Goal: Check status: Check status

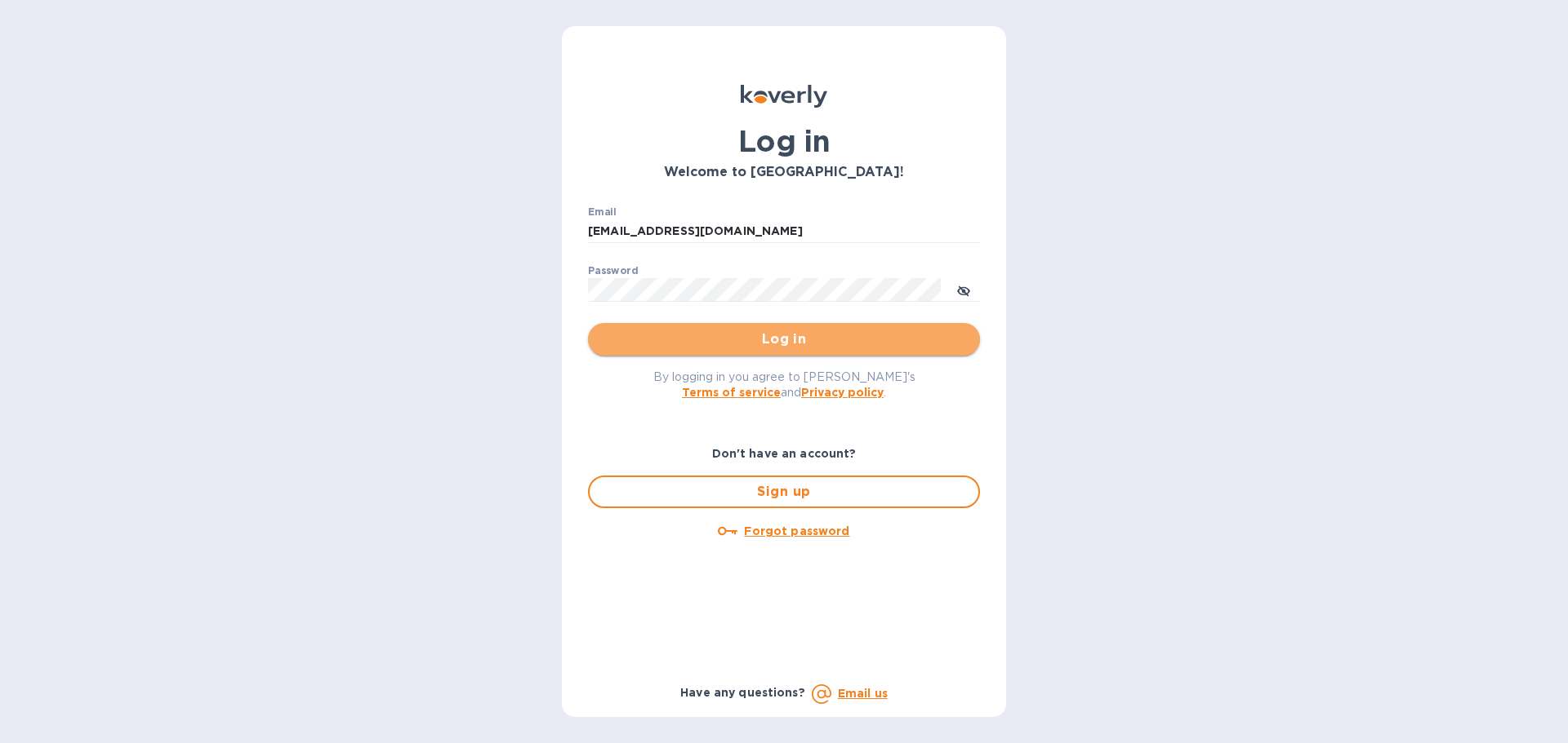
click at [771, 339] on span "Log in" at bounding box center [784, 340] width 366 height 20
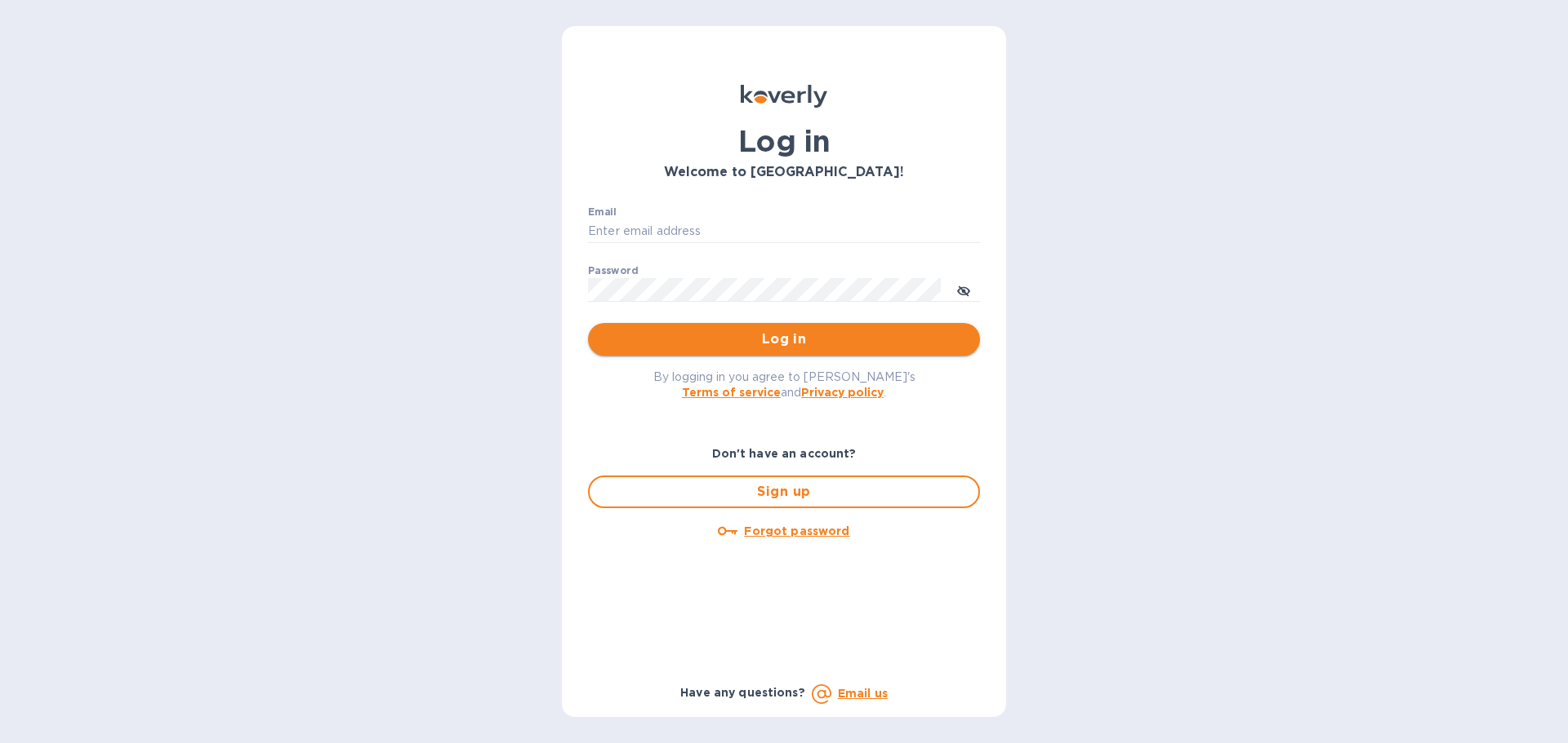
type input "[EMAIL_ADDRESS][DOMAIN_NAME]"
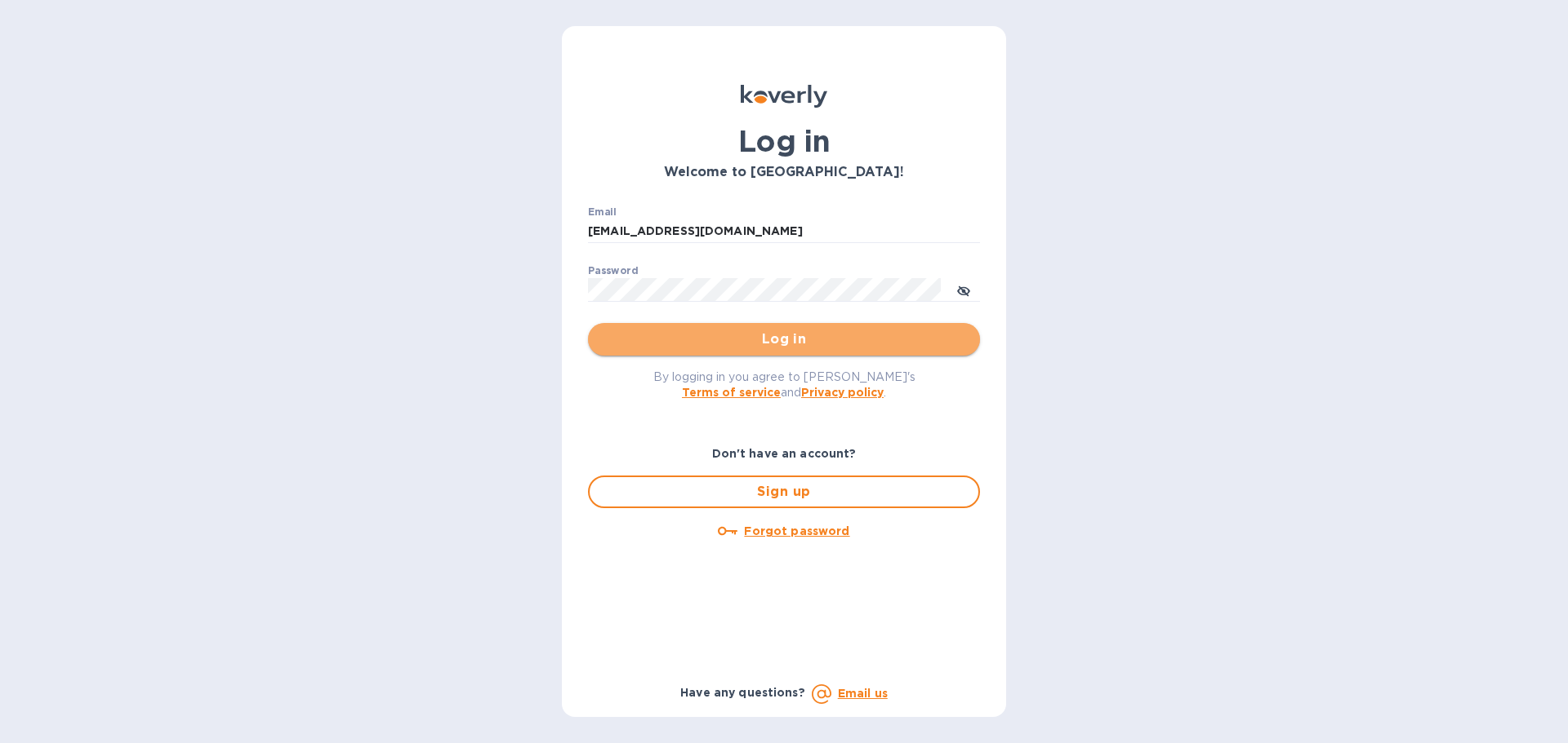
click at [786, 336] on span "Log in" at bounding box center [784, 340] width 366 height 20
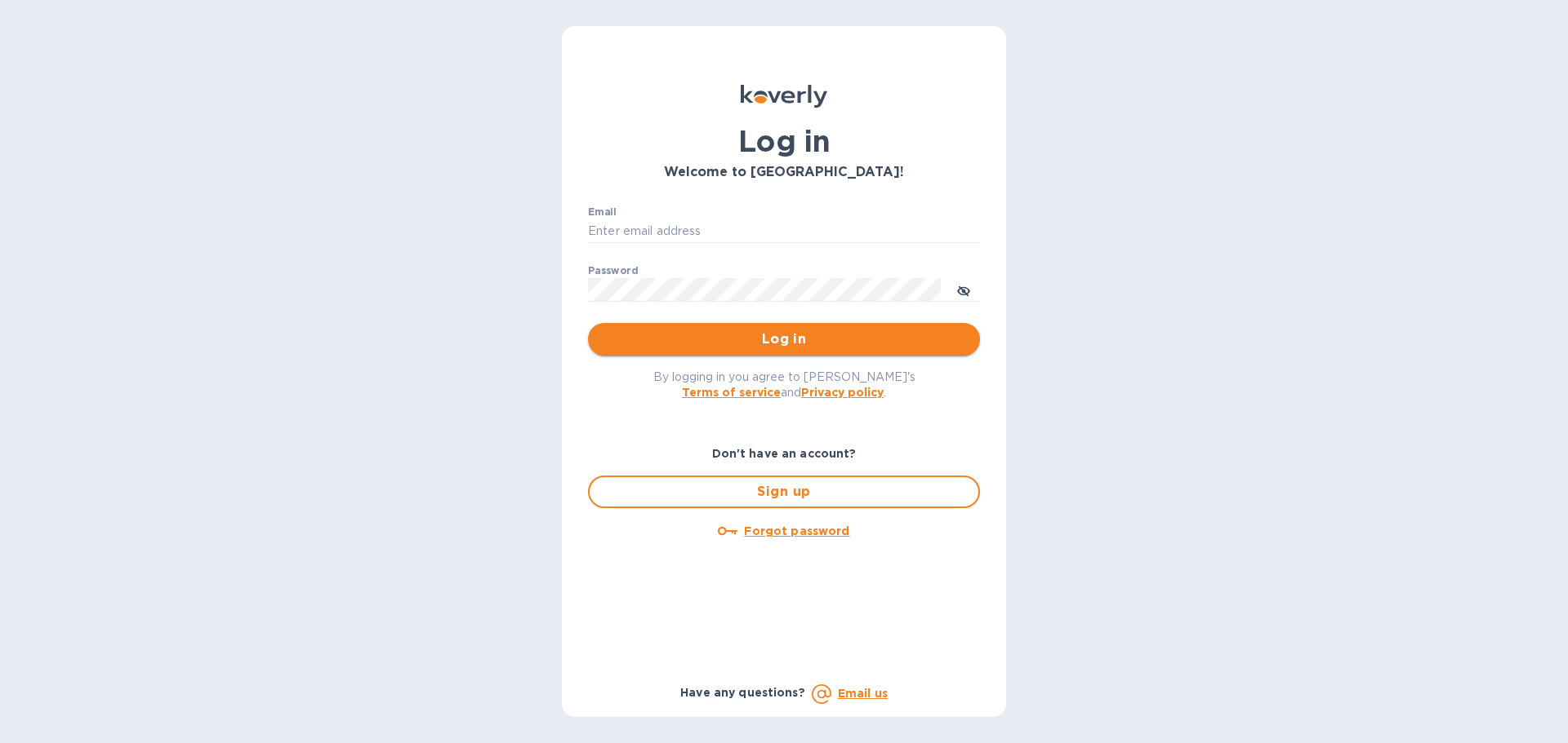
type input "[EMAIL_ADDRESS][DOMAIN_NAME]"
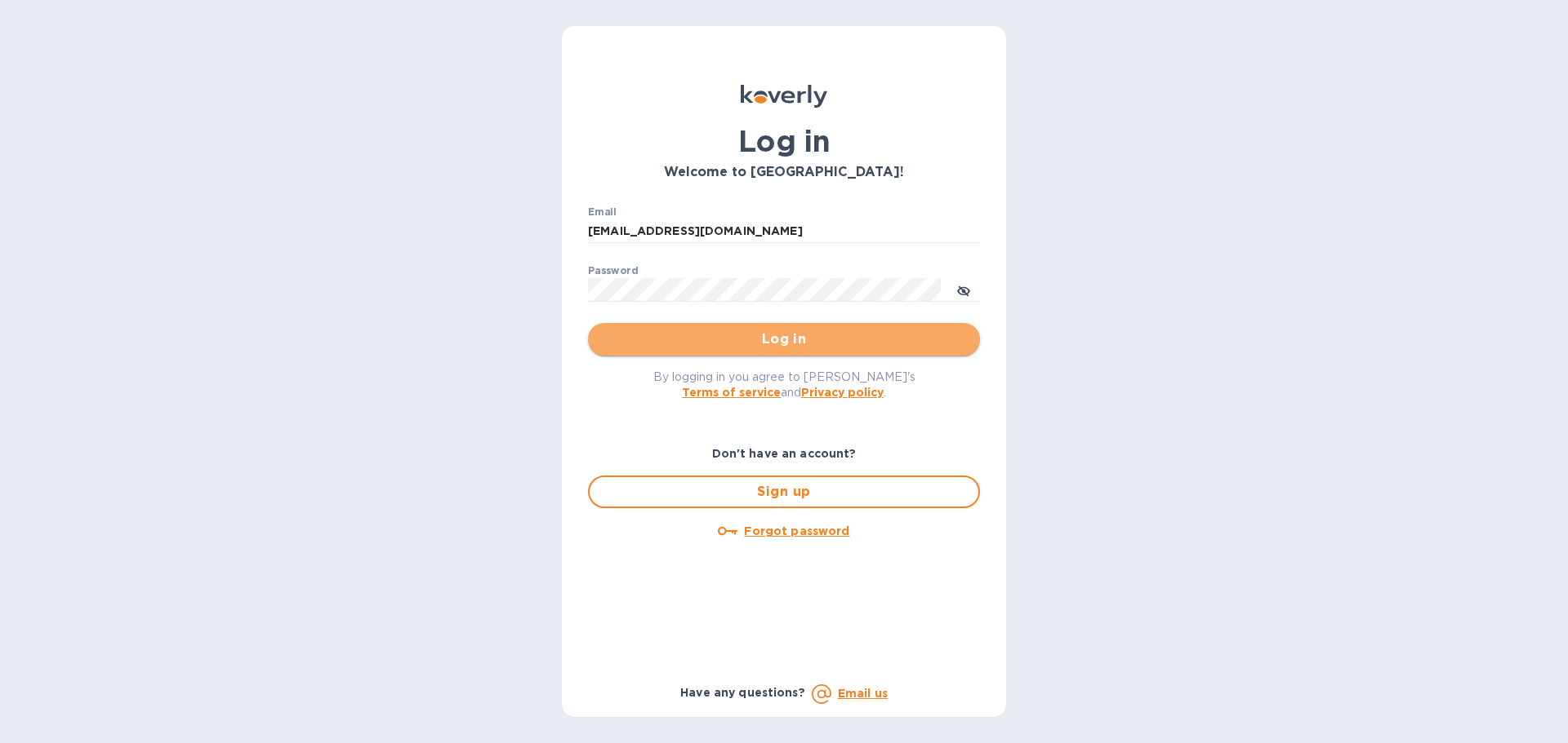
click at [680, 337] on span "Log in" at bounding box center [784, 340] width 366 height 20
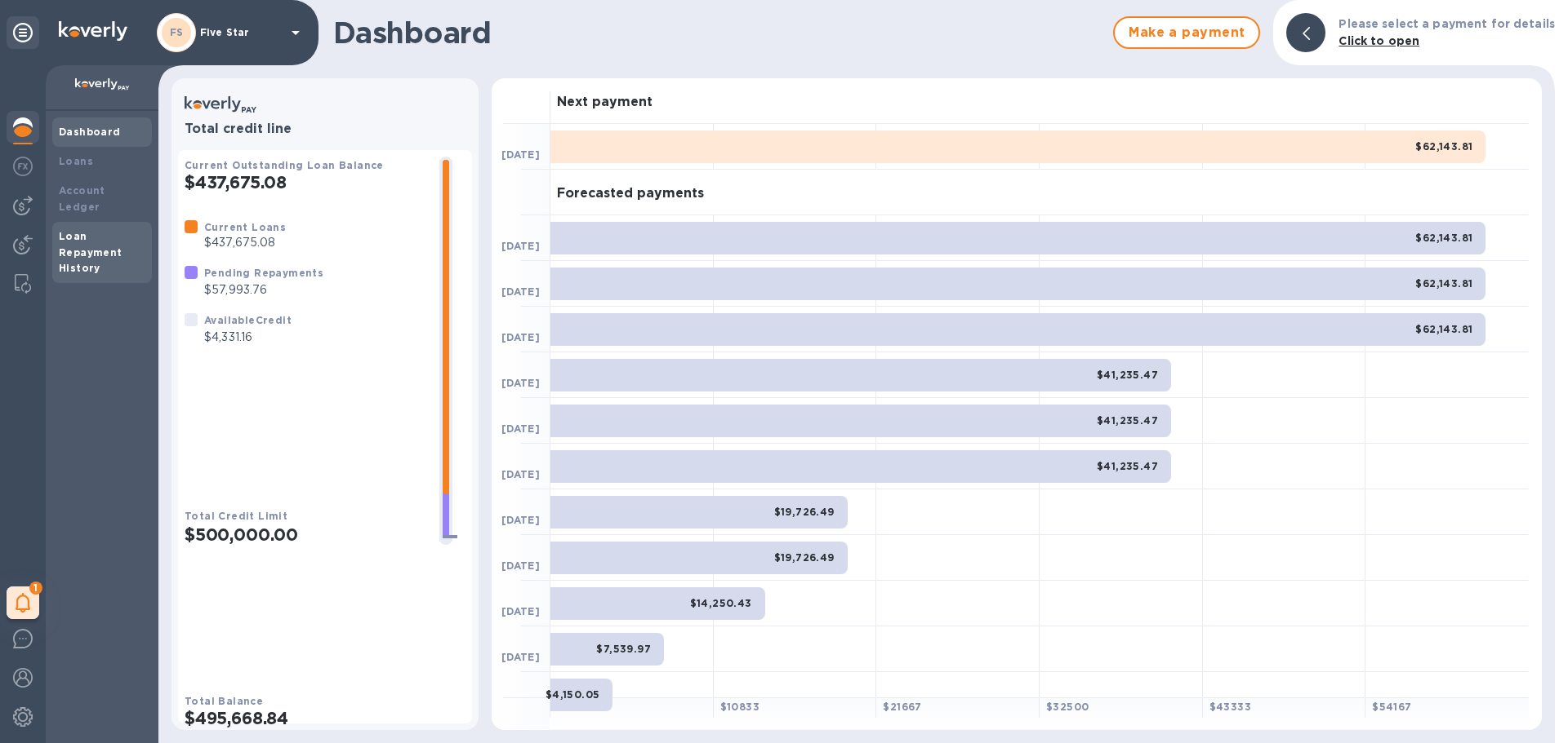
click at [75, 234] on b "Loan Repayment History" at bounding box center [91, 252] width 64 height 45
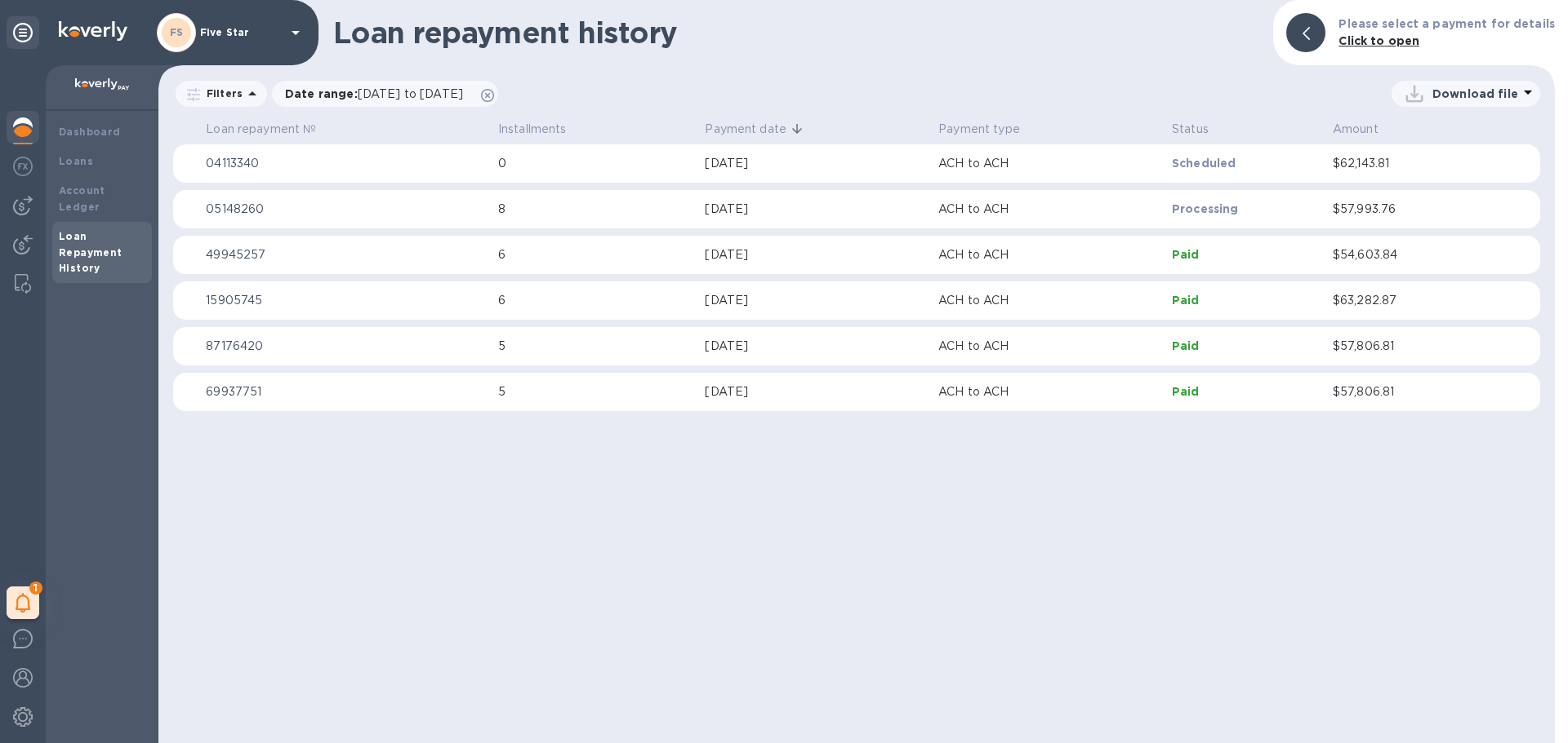
click at [1221, 203] on p "Processing" at bounding box center [1245, 209] width 147 height 16
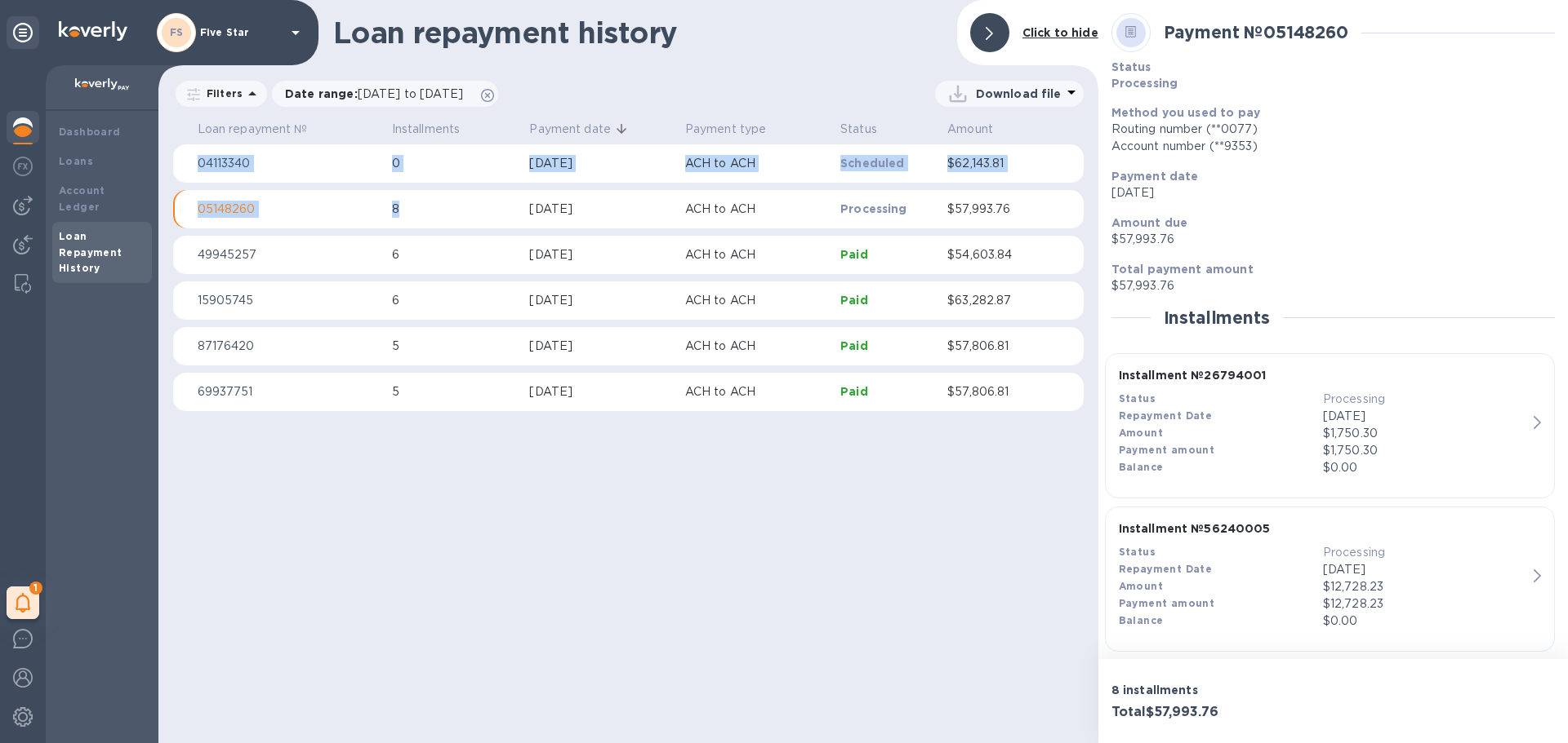
drag, startPoint x: 413, startPoint y: 214, endPoint x: 760, endPoint y: 750, distance: 638.5
click at [760, 742] on html "FS Five Star 1 My tasks Dashboard Loans Account Ledger Loan Repayment History L…" at bounding box center [784, 372] width 1568 height 743
click at [873, 686] on div "Loan repayment history Click to hide Filters Date range : 08/02/2025 to 10/02/2…" at bounding box center [628, 372] width 940 height 743
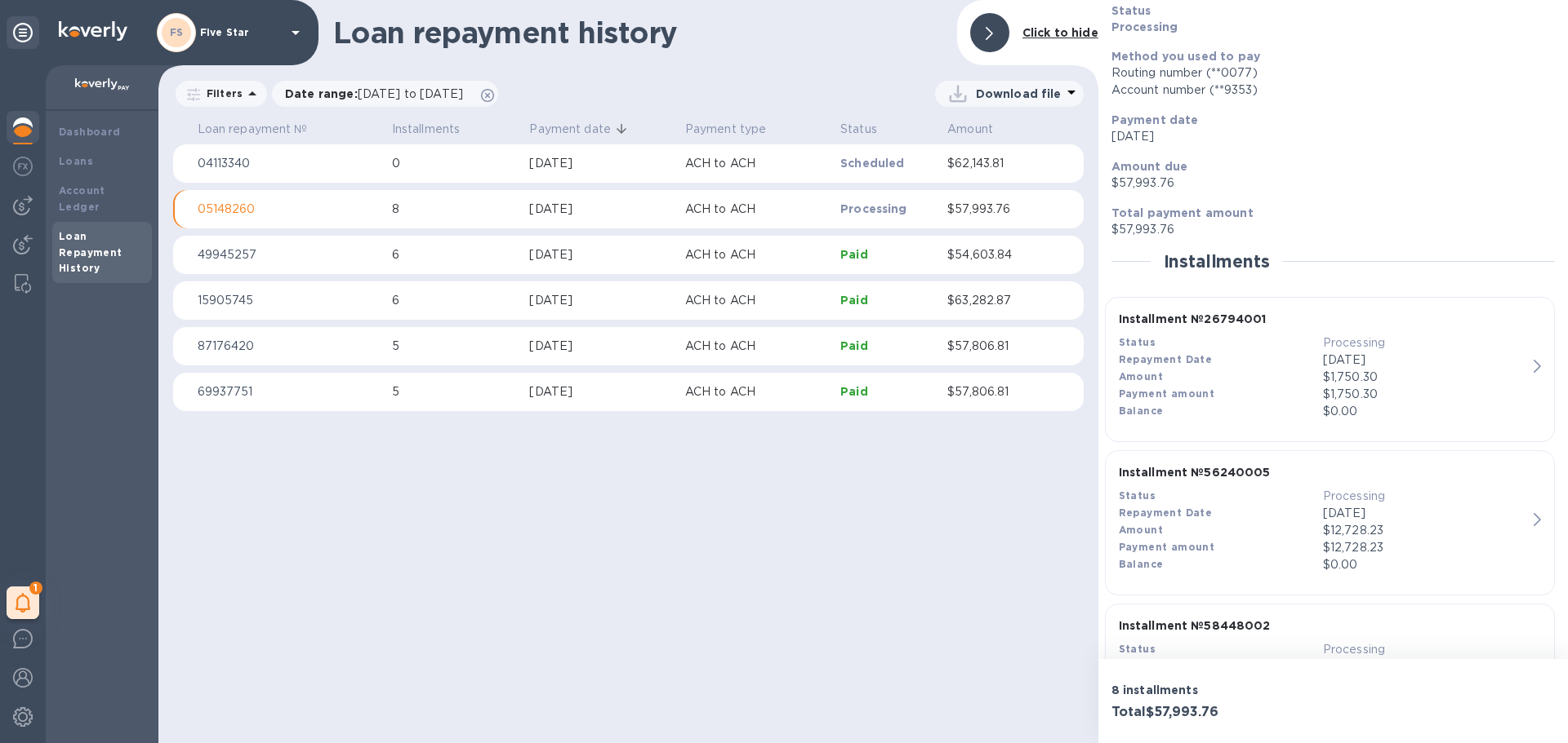
scroll to position [82, 0]
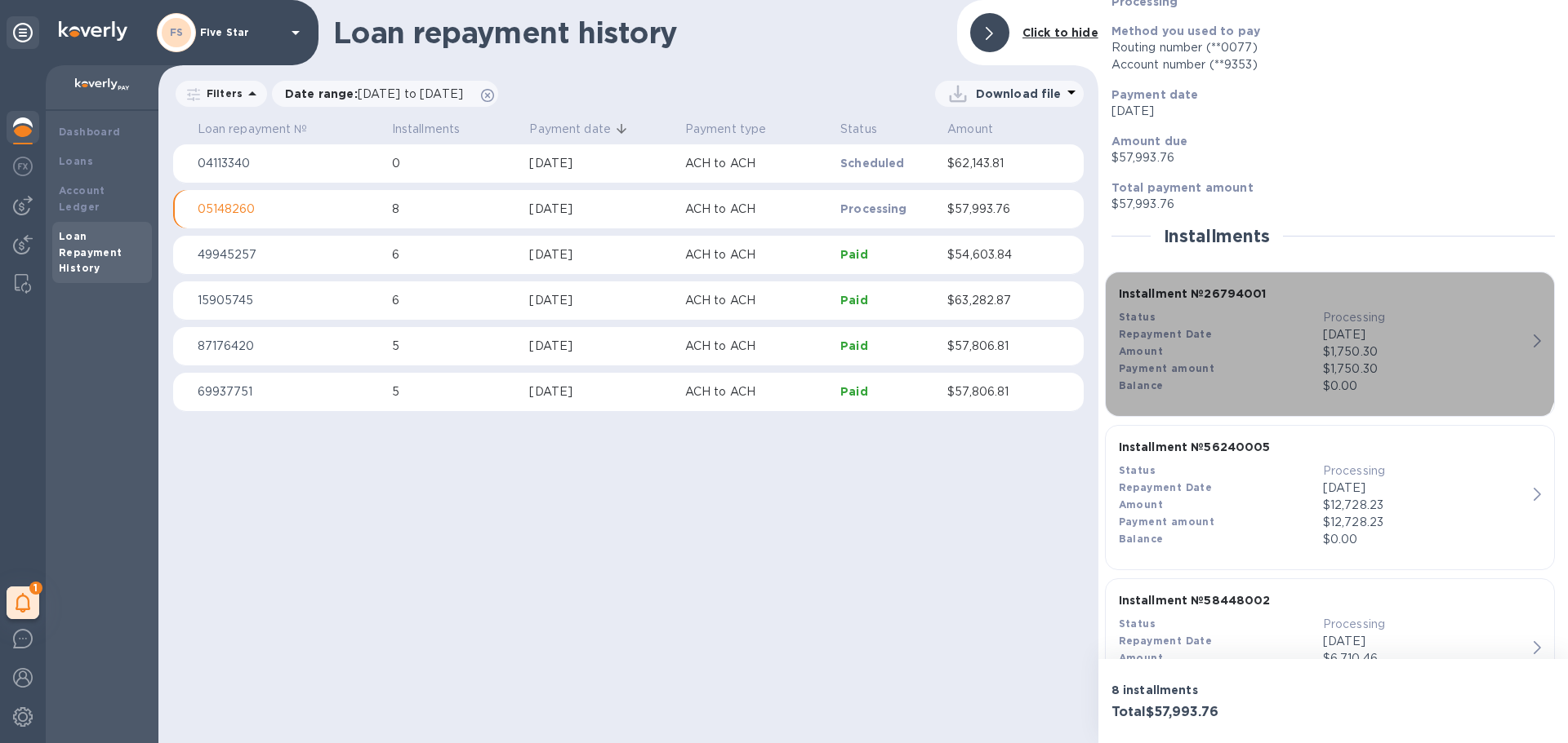
drag, startPoint x: 1266, startPoint y: 294, endPoint x: 1205, endPoint y: 293, distance: 61.0
click at [1205, 293] on p "Installment № 26794001" at bounding box center [1322, 294] width 409 height 17
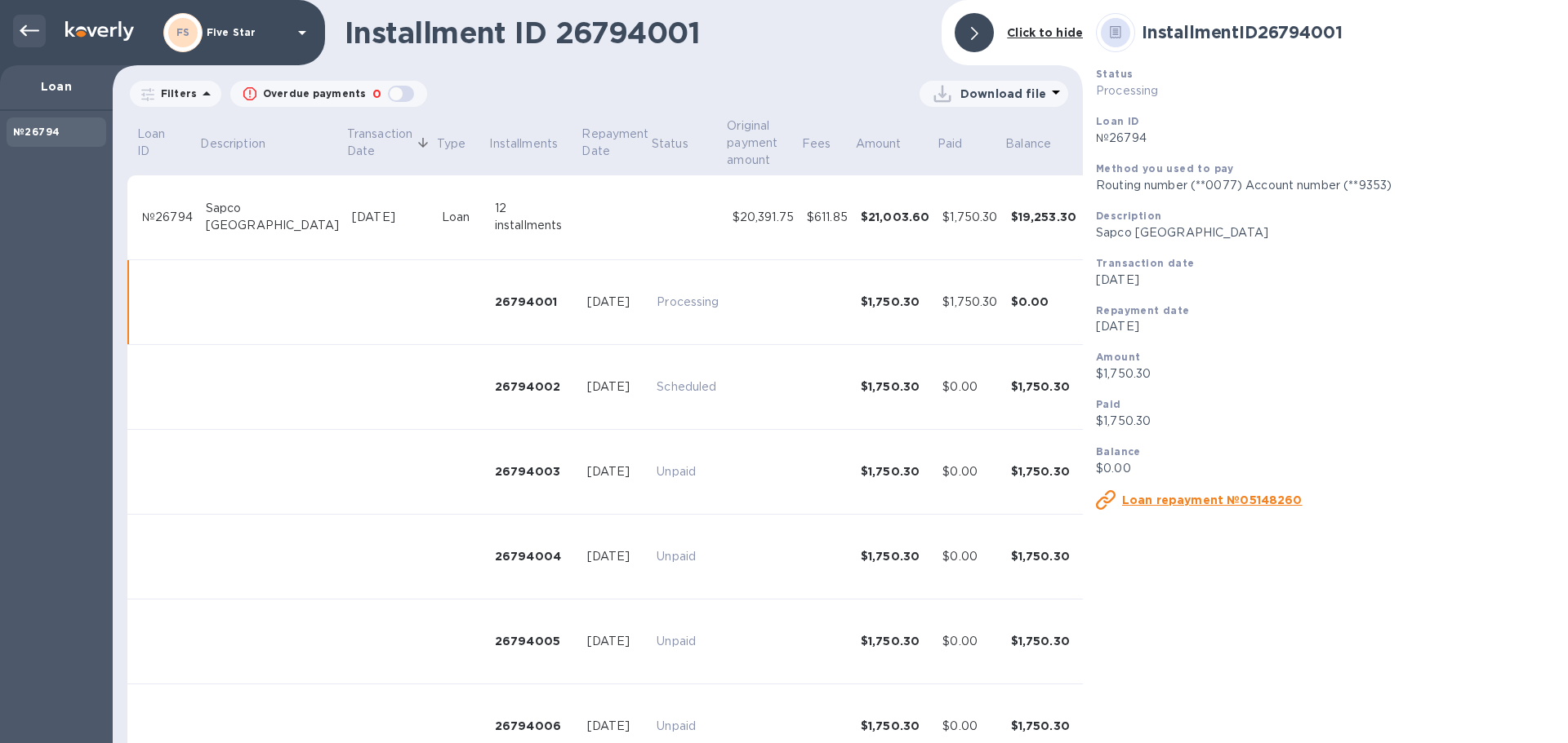
click at [20, 27] on icon at bounding box center [29, 31] width 20 height 20
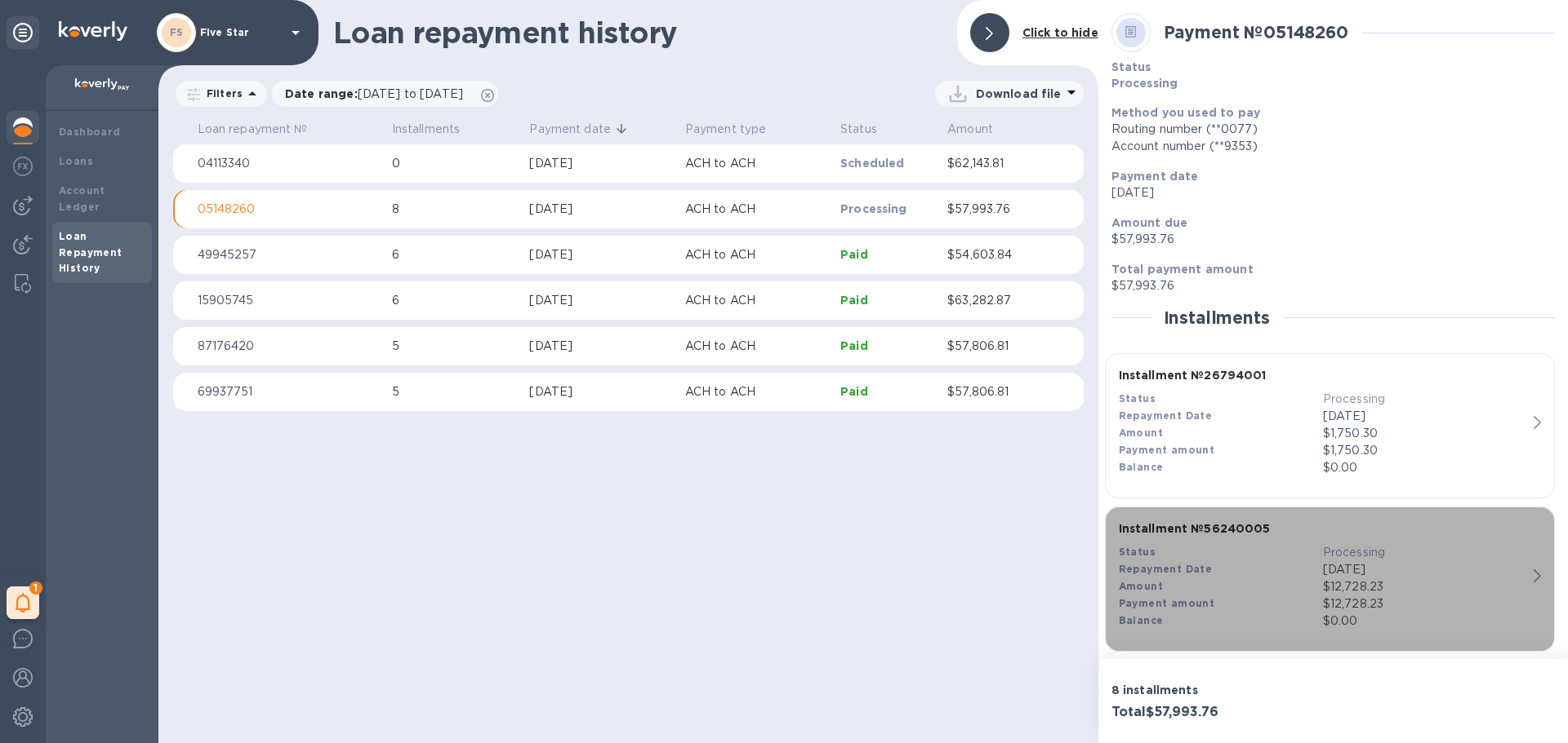
click at [1327, 584] on div "$12,728.23" at bounding box center [1424, 587] width 204 height 17
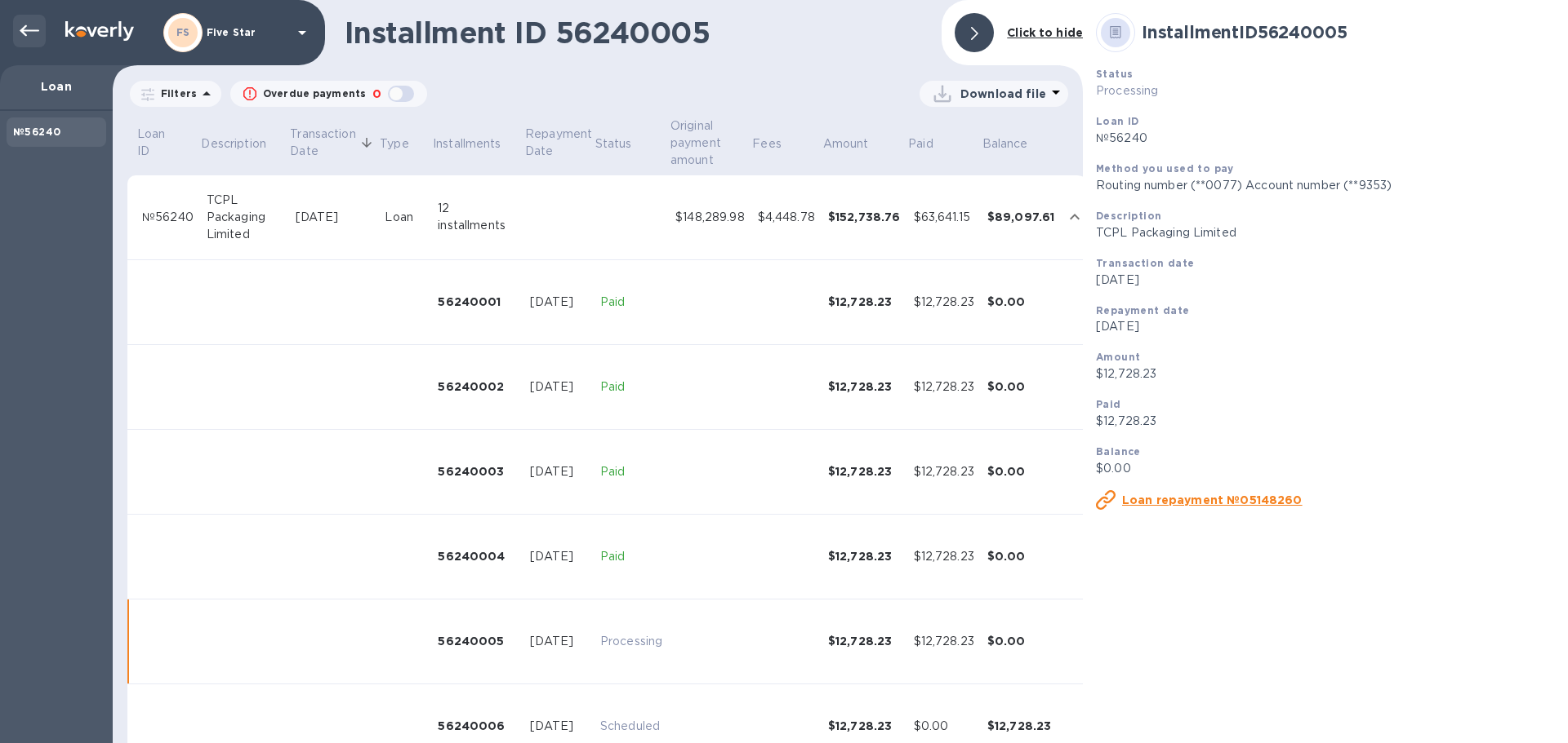
click at [25, 30] on icon at bounding box center [29, 31] width 20 height 11
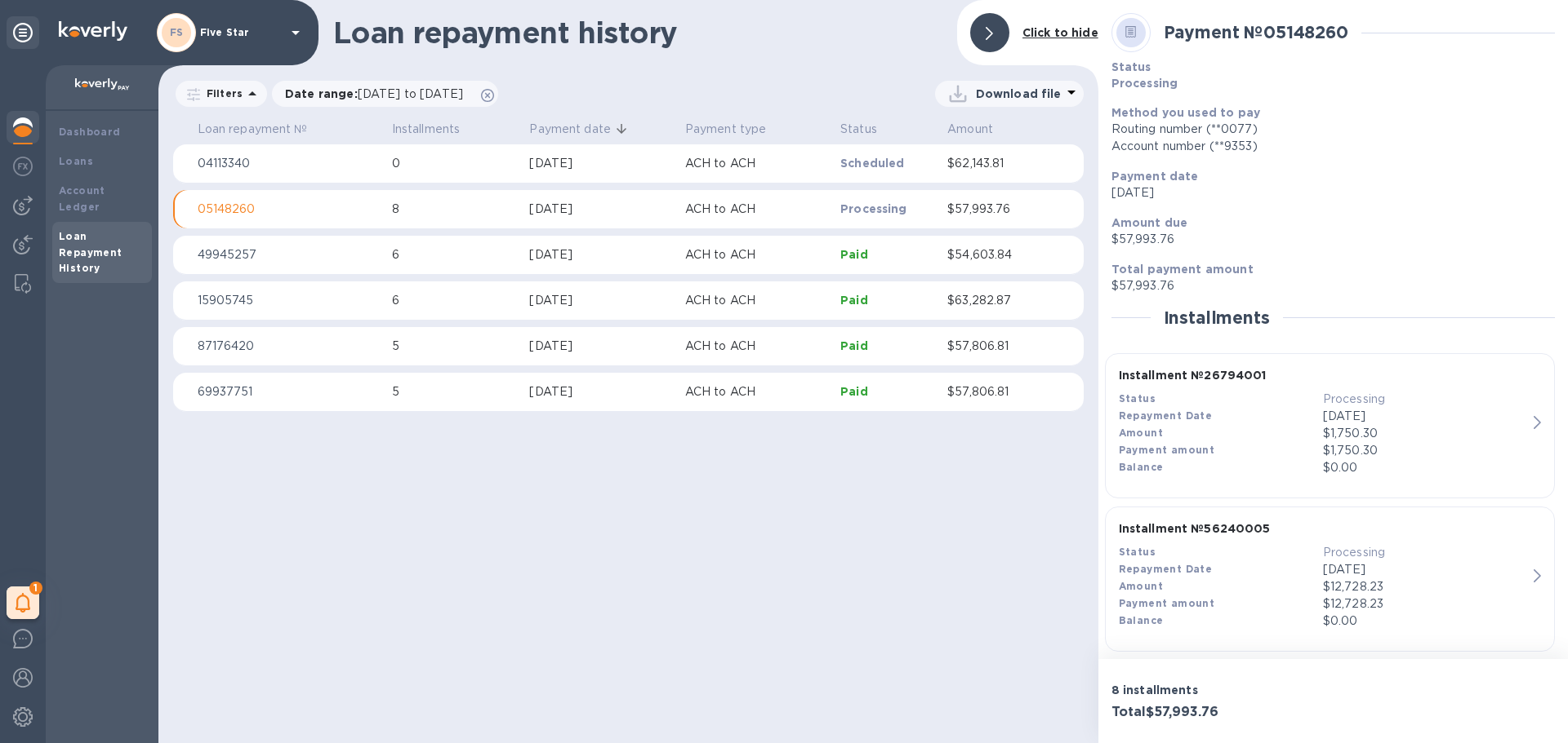
click at [913, 211] on p "Processing" at bounding box center [887, 209] width 94 height 16
click at [219, 202] on p "05148260" at bounding box center [287, 209] width 181 height 17
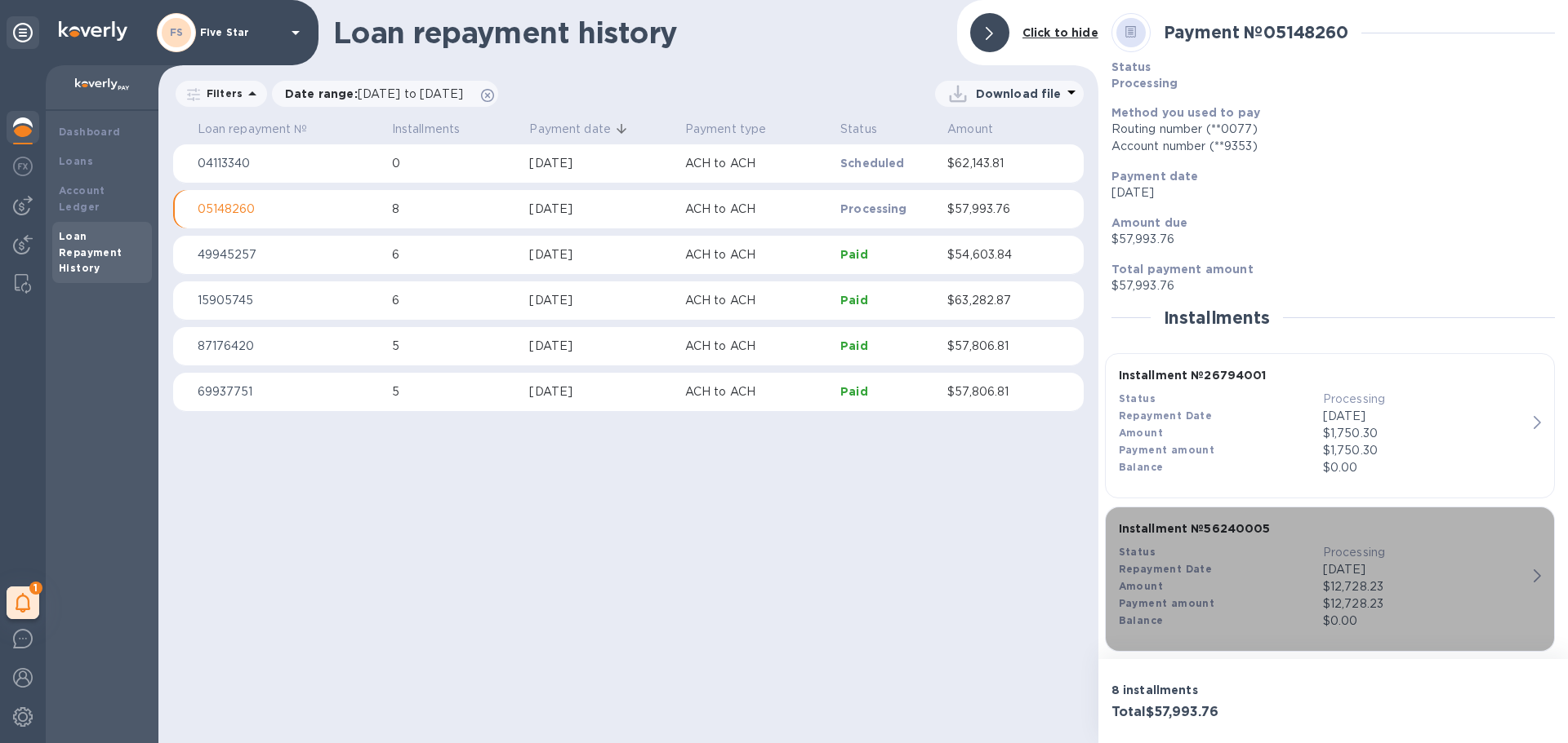
click at [1525, 576] on div "Installment № 56240005 Status Processing Repayment Date Sep 2, 2025 Amount $12,…" at bounding box center [1322, 575] width 422 height 123
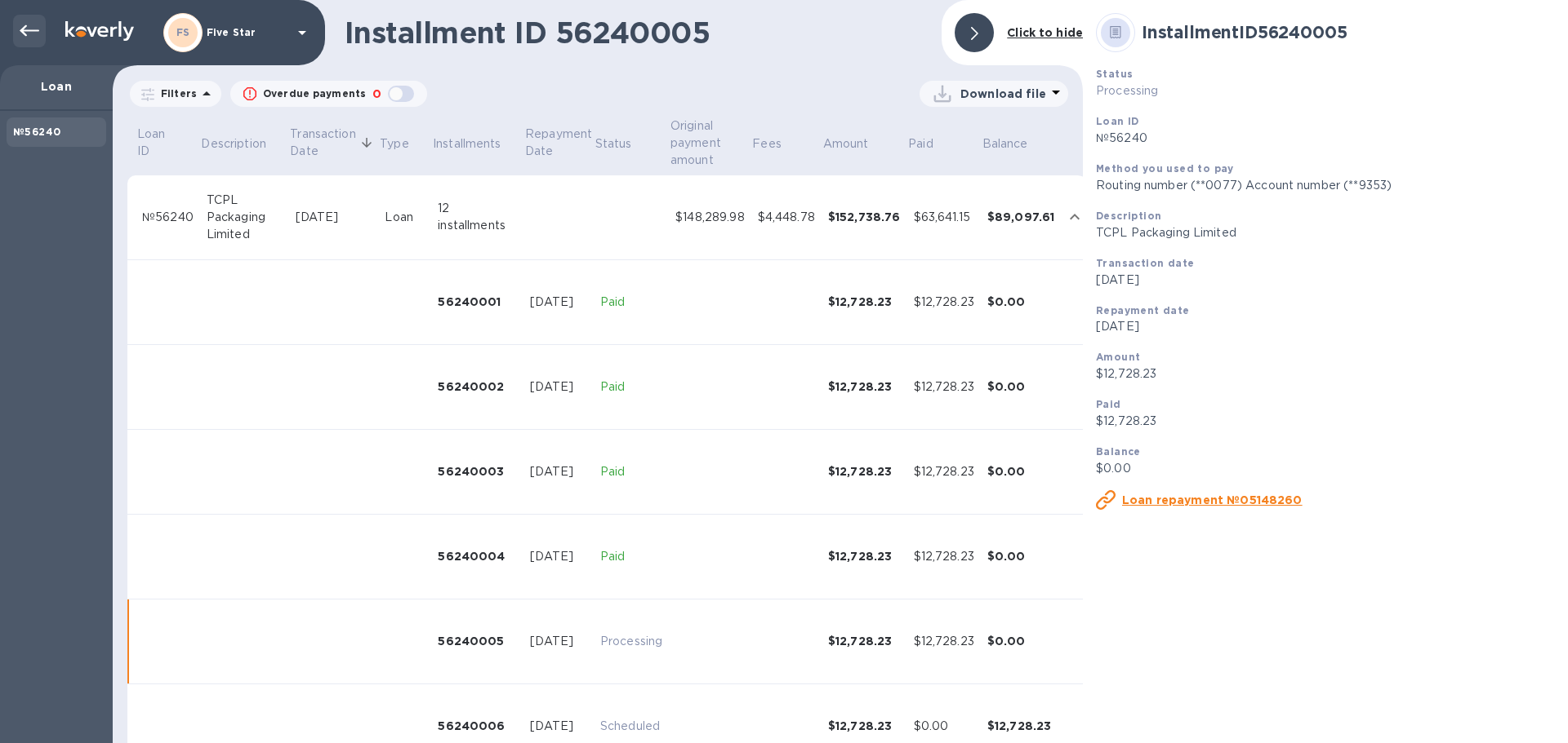
click at [37, 41] on div at bounding box center [29, 31] width 33 height 33
click at [35, 30] on icon at bounding box center [29, 31] width 20 height 11
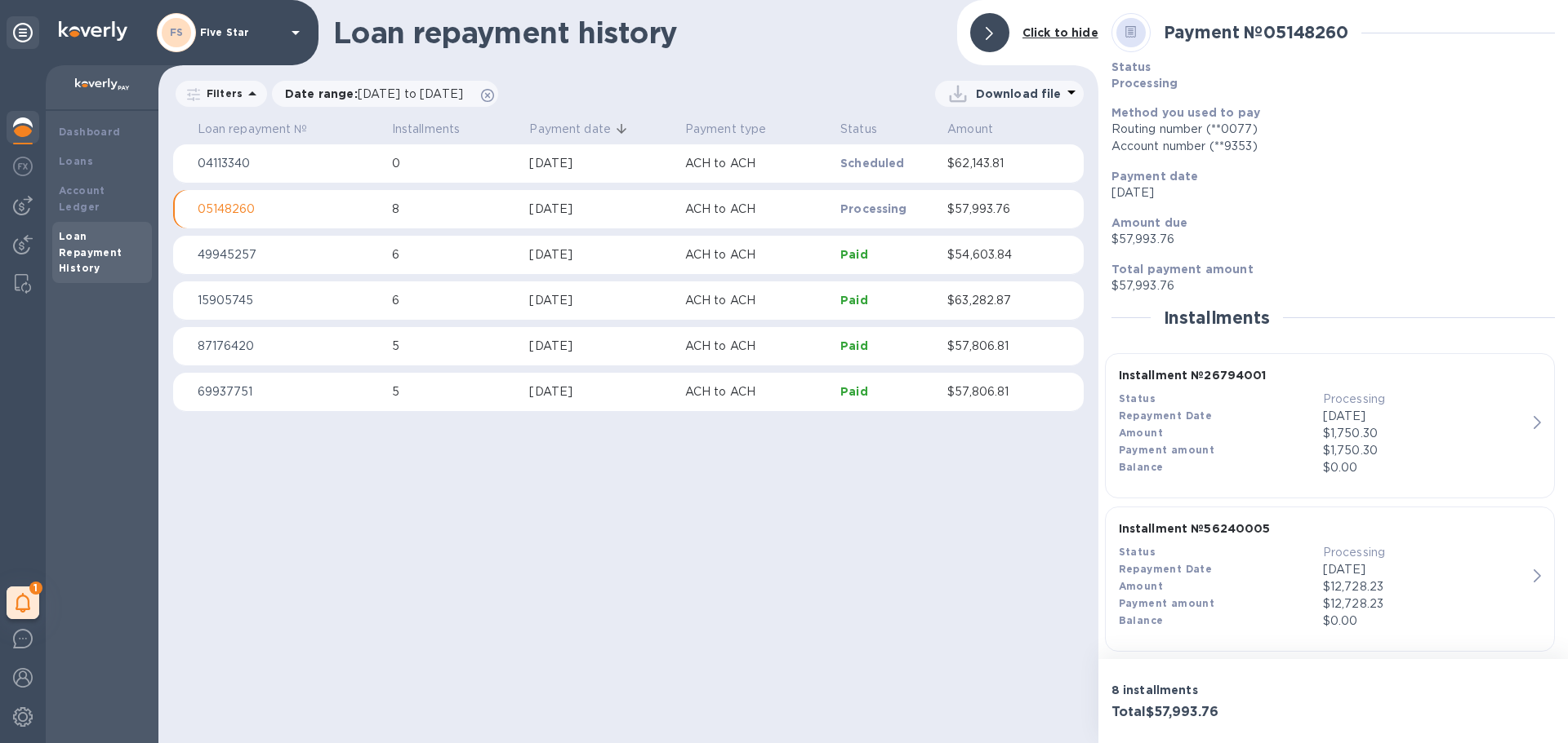
click at [534, 199] on td "Sep 2, 2025" at bounding box center [599, 209] width 155 height 39
click at [242, 205] on p "05148260" at bounding box center [287, 209] width 181 height 17
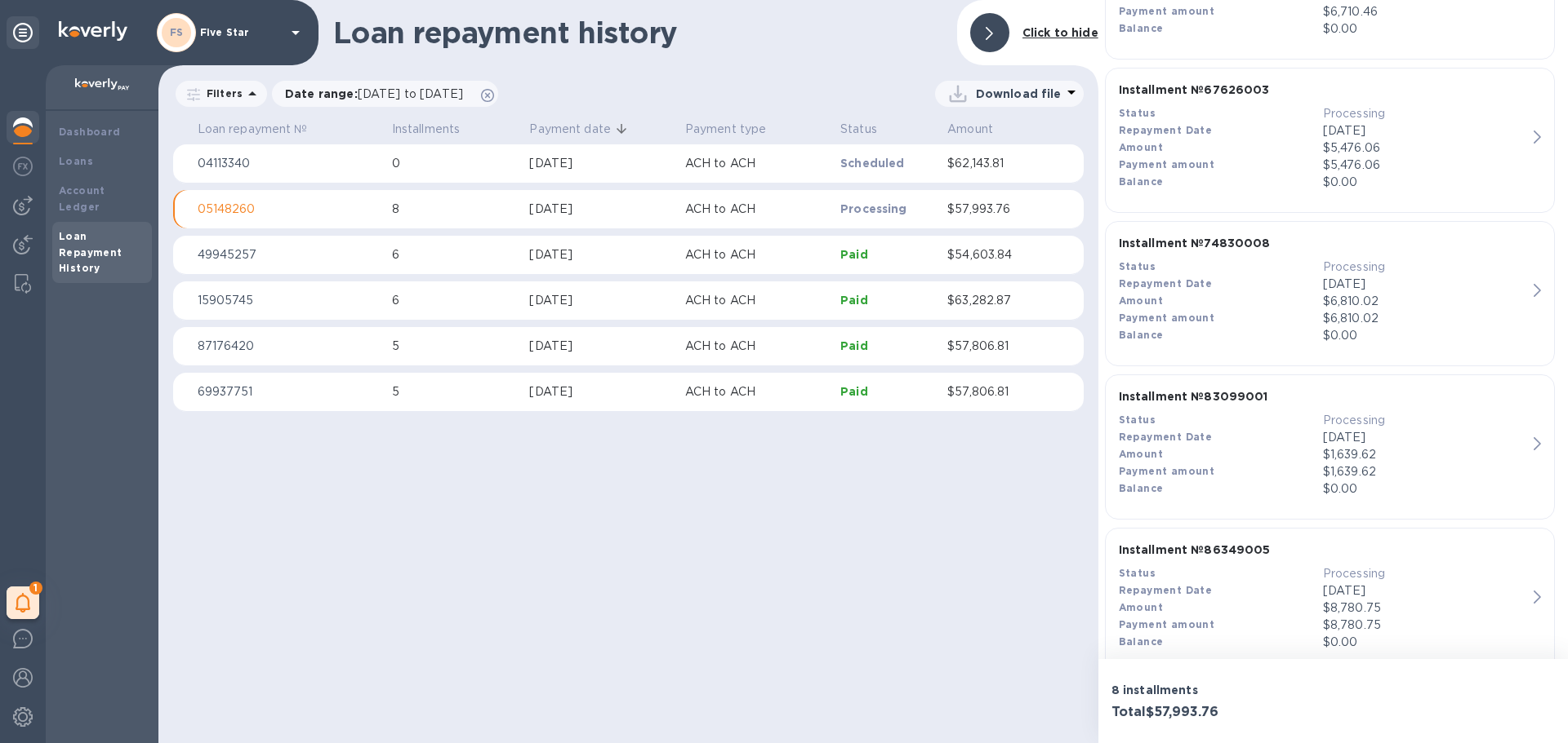
scroll to position [934, 0]
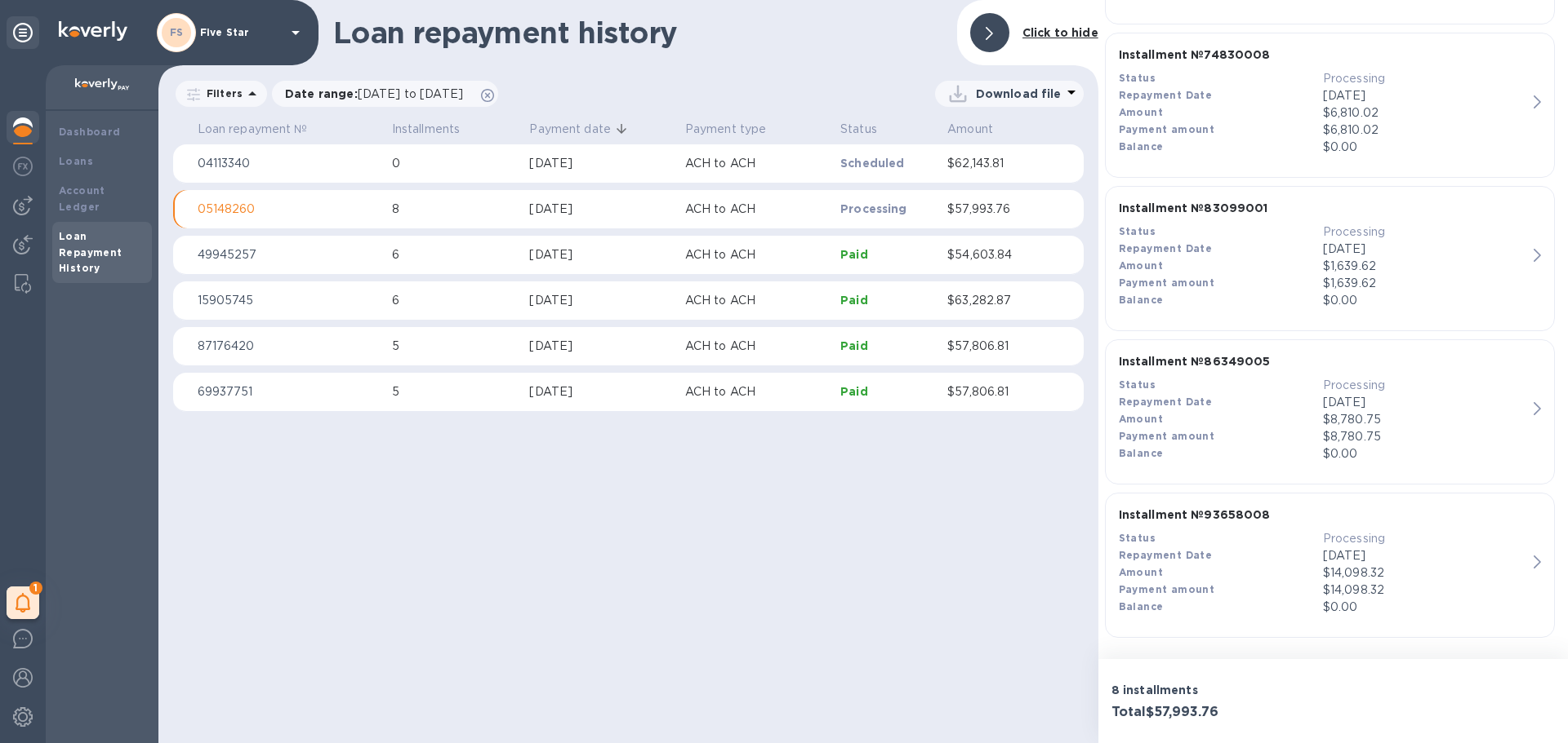
click at [273, 161] on p "04113340" at bounding box center [287, 163] width 181 height 17
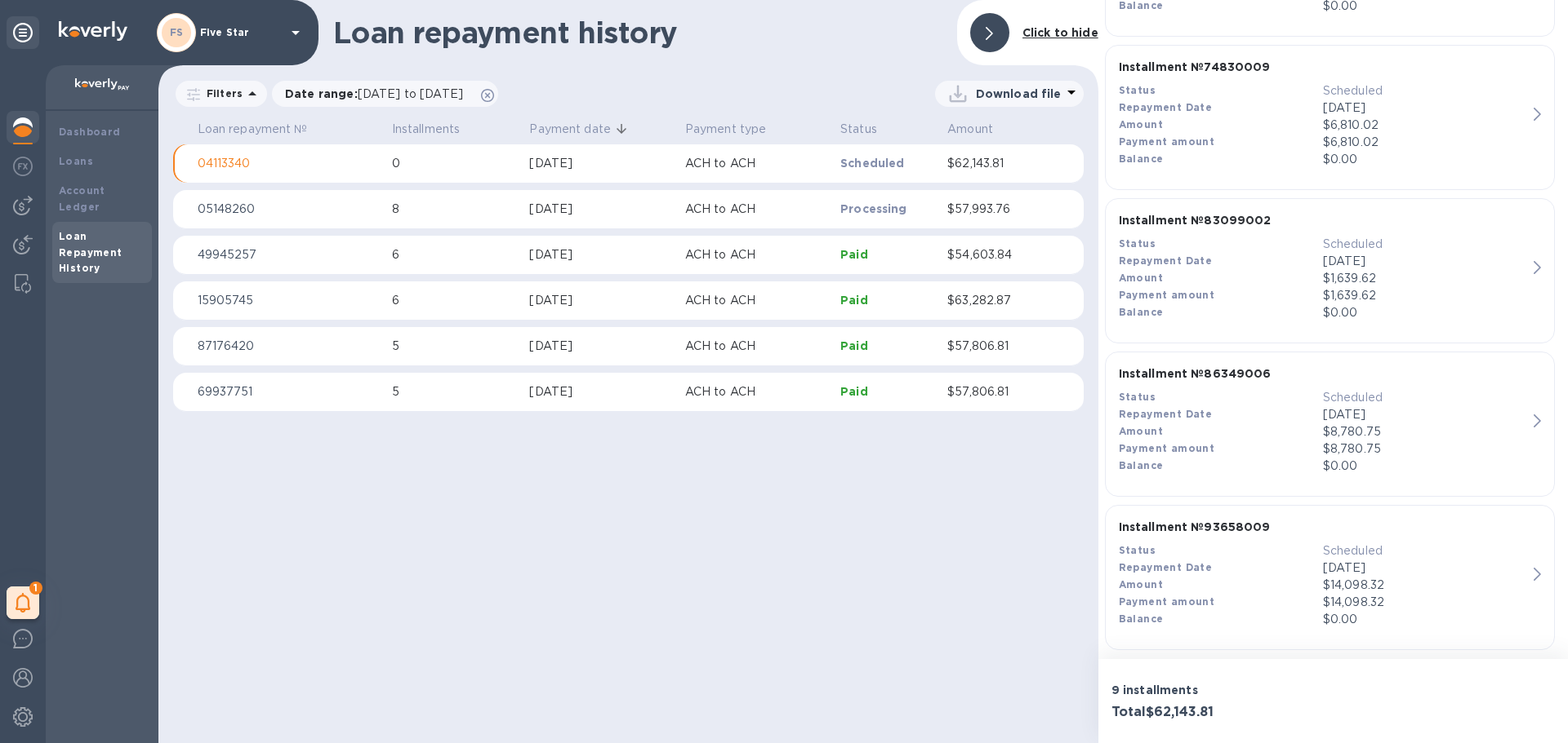
scroll to position [1087, 0]
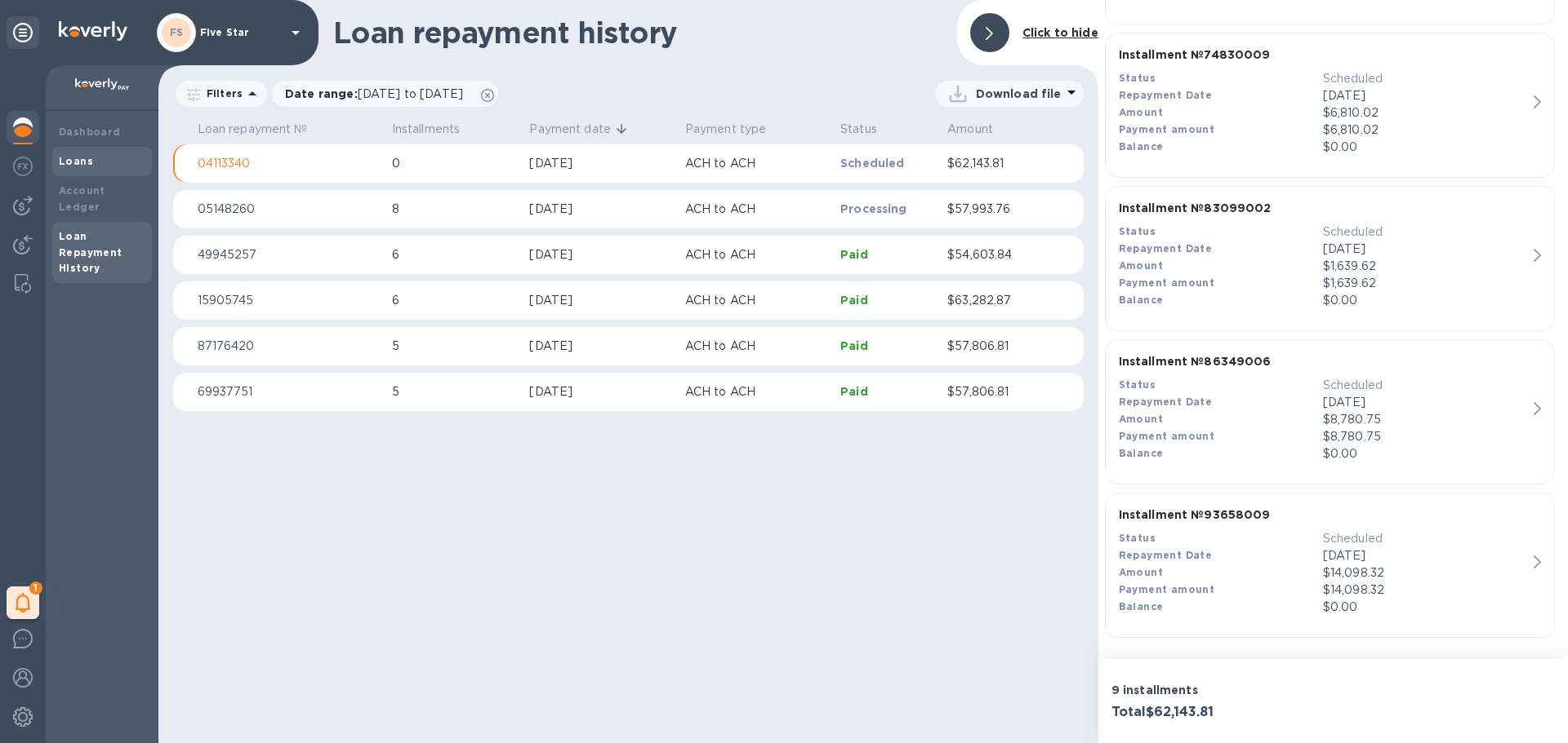
click at [61, 155] on b "Loans" at bounding box center [76, 160] width 34 height 12
